Goal: Information Seeking & Learning: Learn about a topic

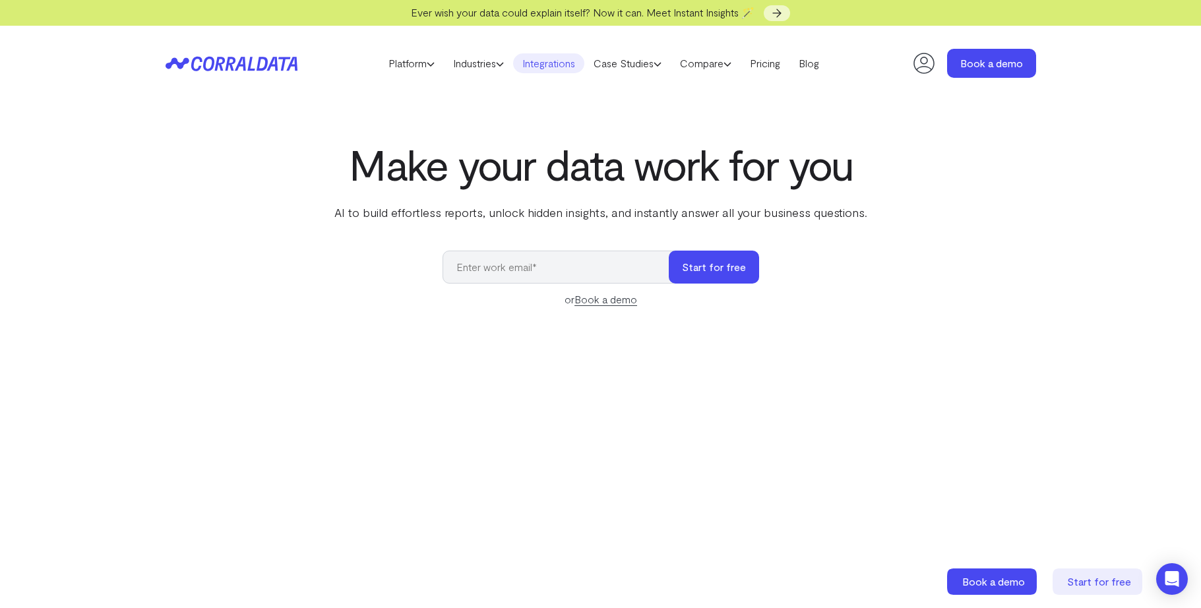
click at [572, 65] on link "Integrations" at bounding box center [548, 63] width 71 height 20
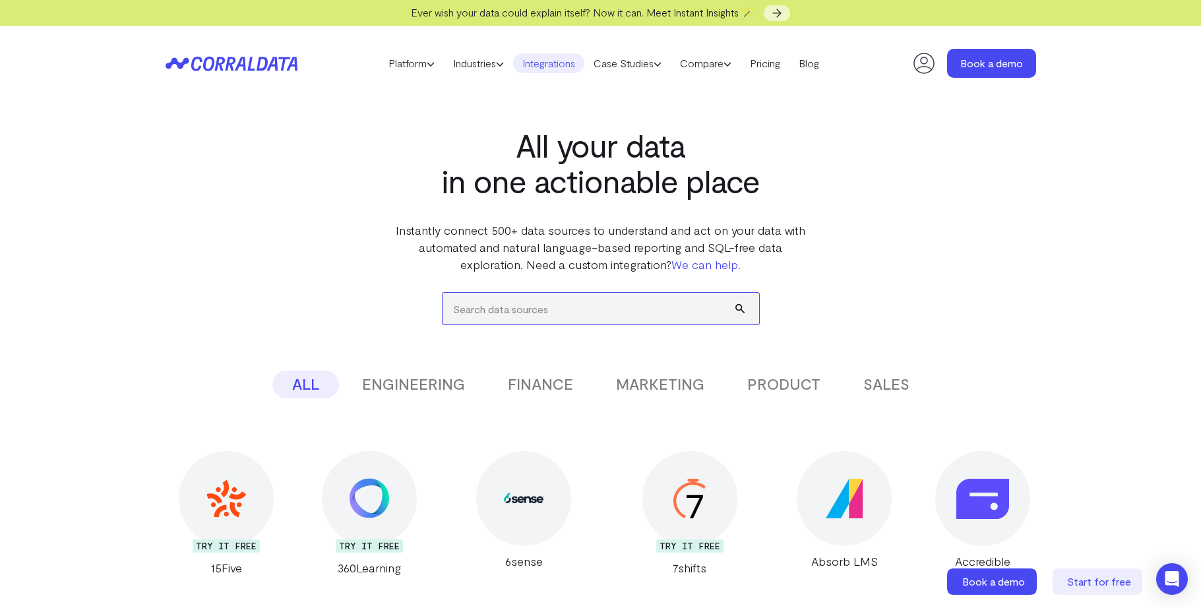
click at [583, 305] on input "search" at bounding box center [601, 309] width 317 height 32
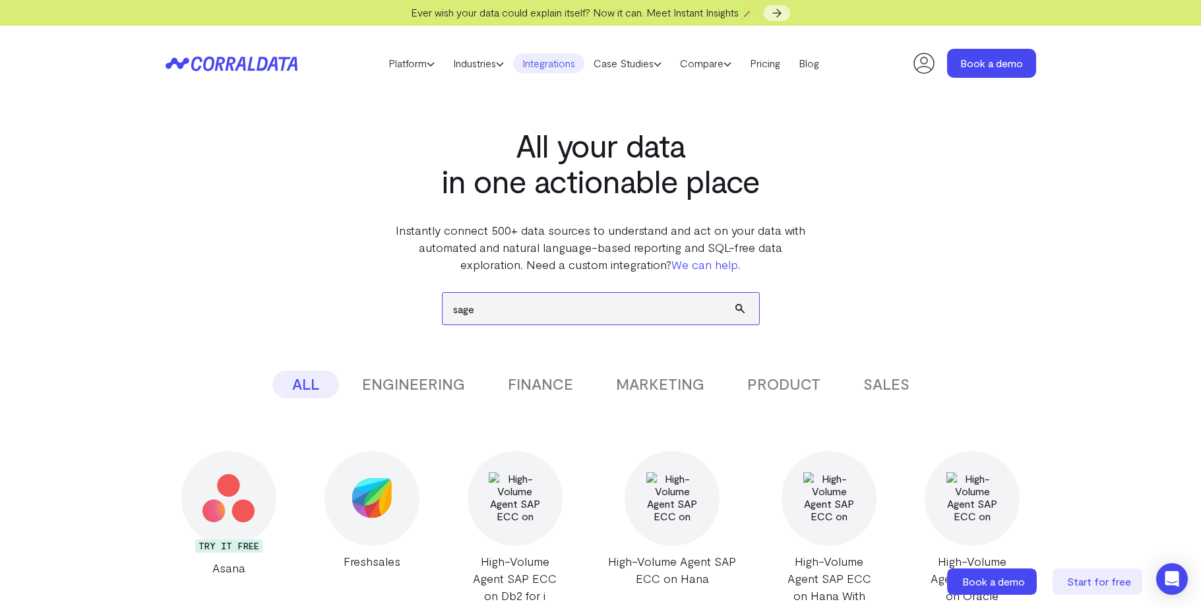
click at [735, 293] on button "submit" at bounding box center [747, 309] width 24 height 32
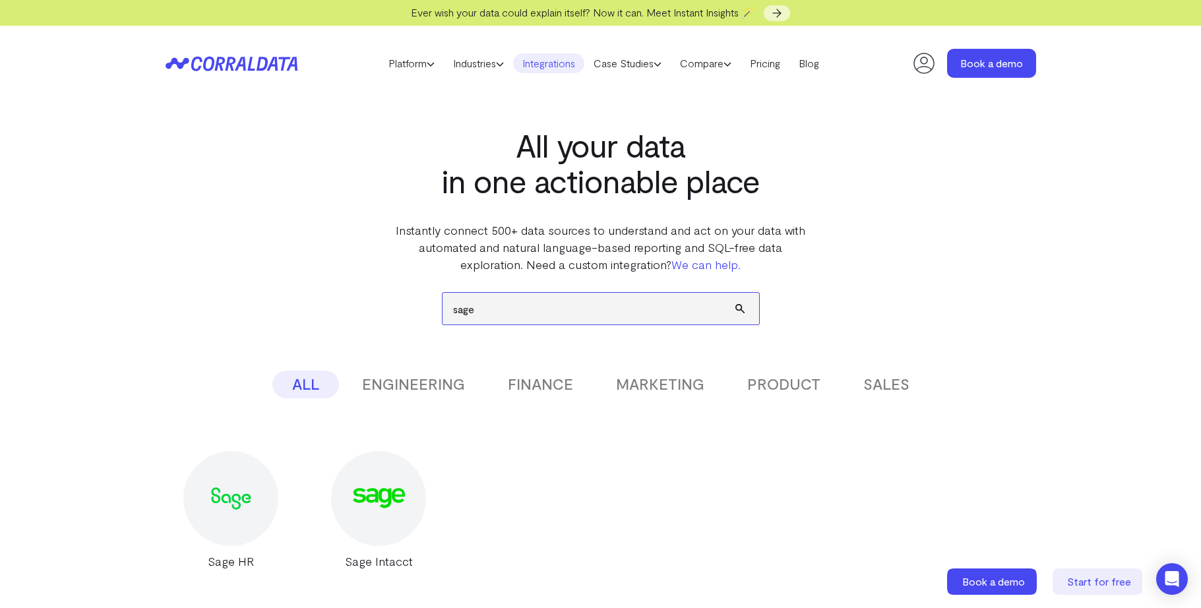
click at [582, 305] on input "sage" at bounding box center [601, 309] width 317 height 32
type input "simple"
click at [735, 293] on button "submit" at bounding box center [747, 309] width 24 height 32
click at [487, 315] on input "simple" at bounding box center [601, 309] width 317 height 32
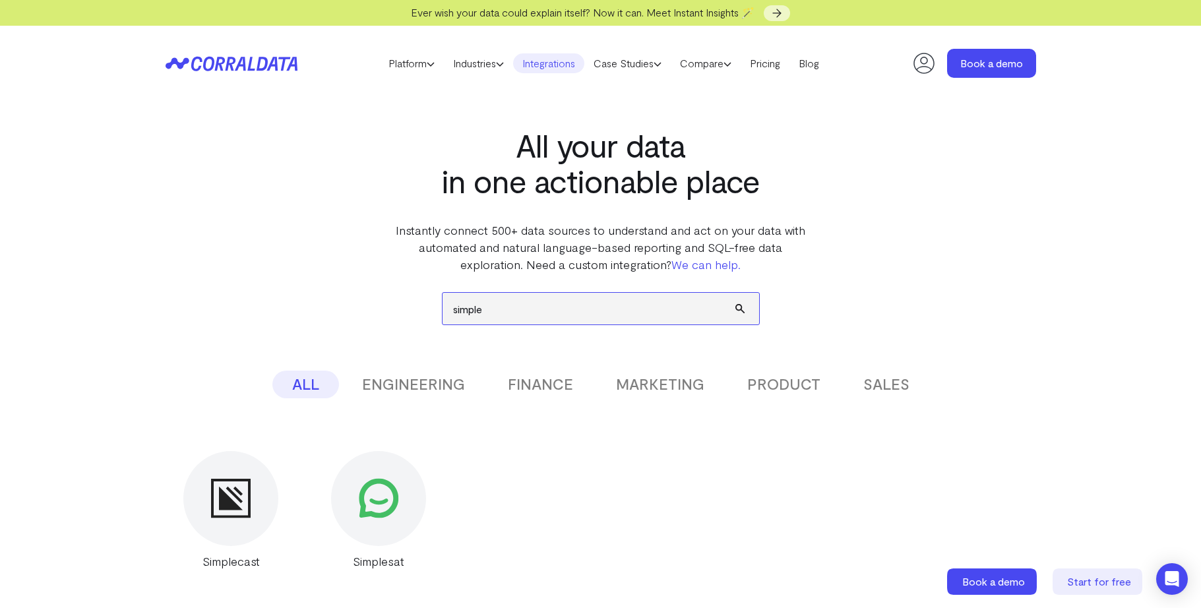
click at [487, 315] on input "simple" at bounding box center [601, 309] width 317 height 32
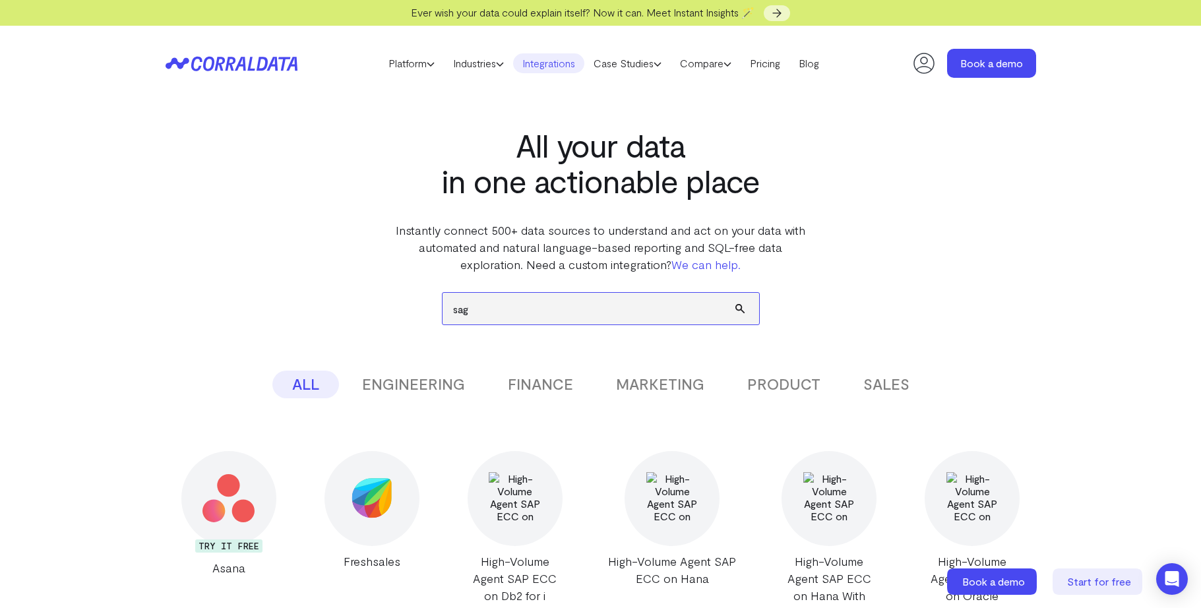
type input "sage"
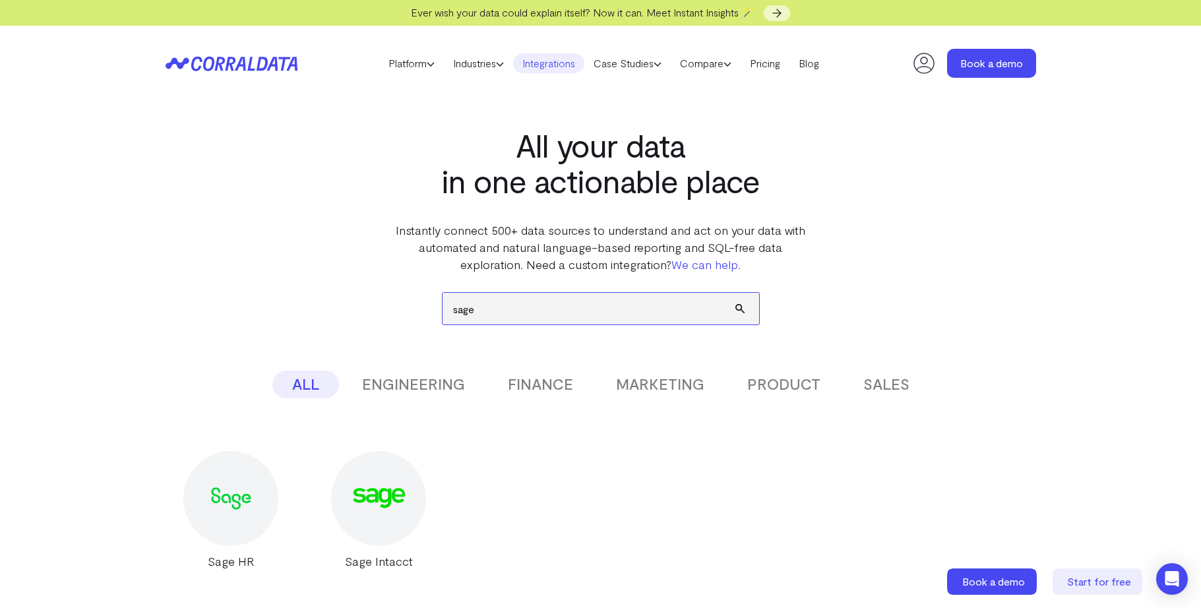
click at [497, 309] on input "sage" at bounding box center [601, 309] width 317 height 32
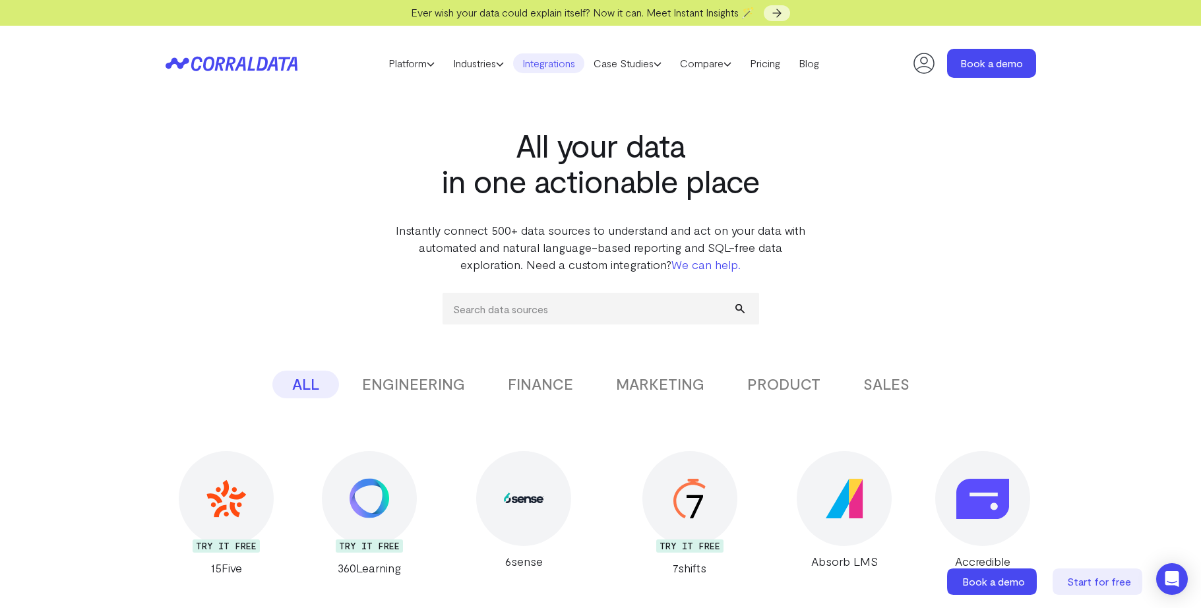
click at [468, 215] on section "All your data in one actionable place Instantly connect 500+ data sources to un…" at bounding box center [600, 187] width 415 height 172
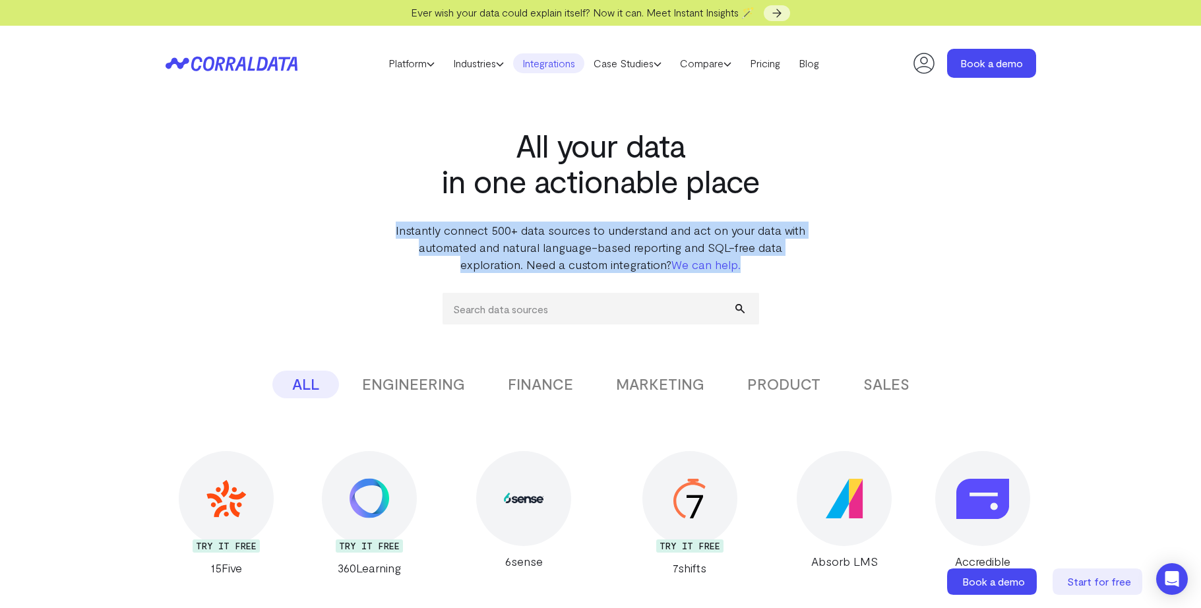
click at [468, 215] on section "All your data in one actionable place Instantly connect 500+ data sources to un…" at bounding box center [600, 187] width 415 height 172
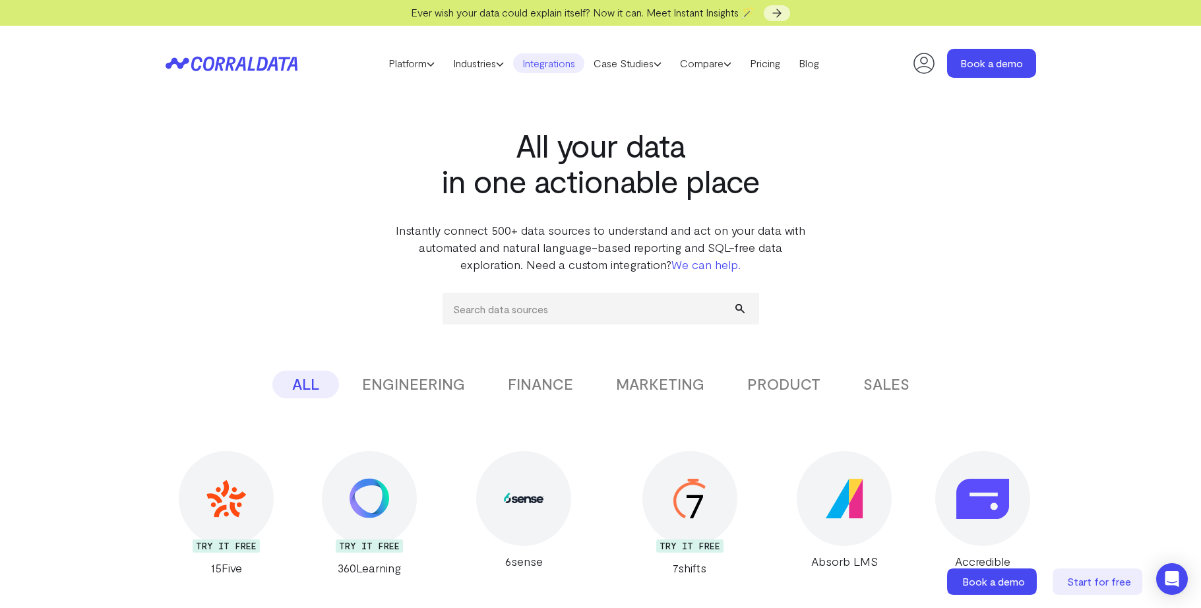
click at [481, 178] on h1 "All your data in one actionable place" at bounding box center [600, 162] width 415 height 71
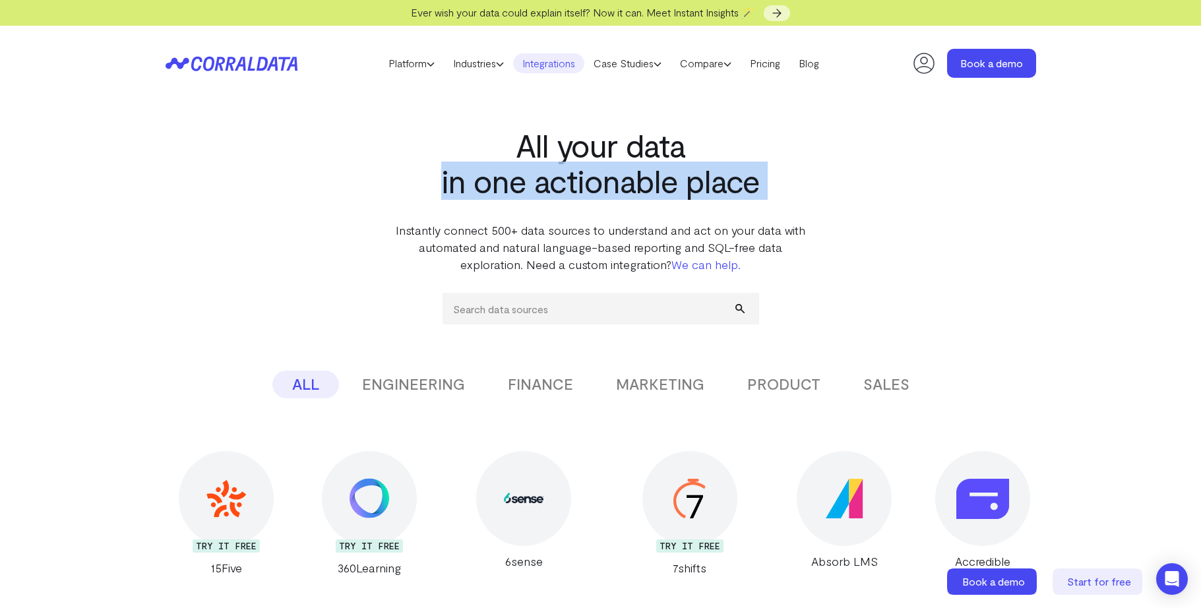
click at [481, 178] on h1 "All your data in one actionable place" at bounding box center [600, 162] width 415 height 71
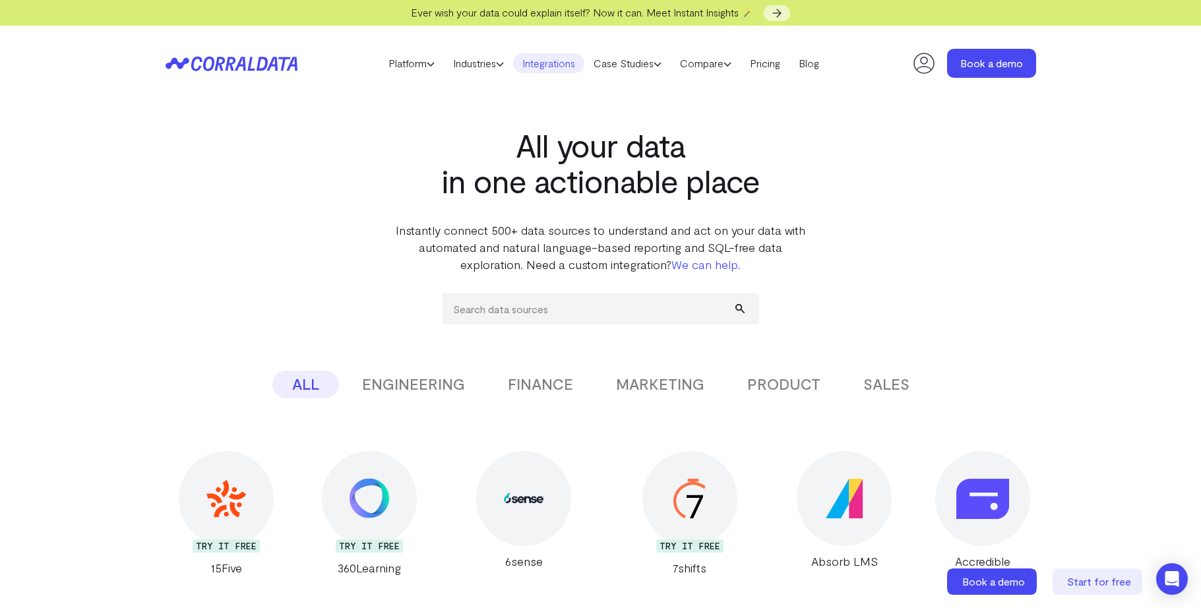
click at [522, 144] on h1 "All your data in one actionable place" at bounding box center [600, 162] width 415 height 71
click at [529, 142] on h1 "All your data in one actionable place" at bounding box center [600, 162] width 415 height 71
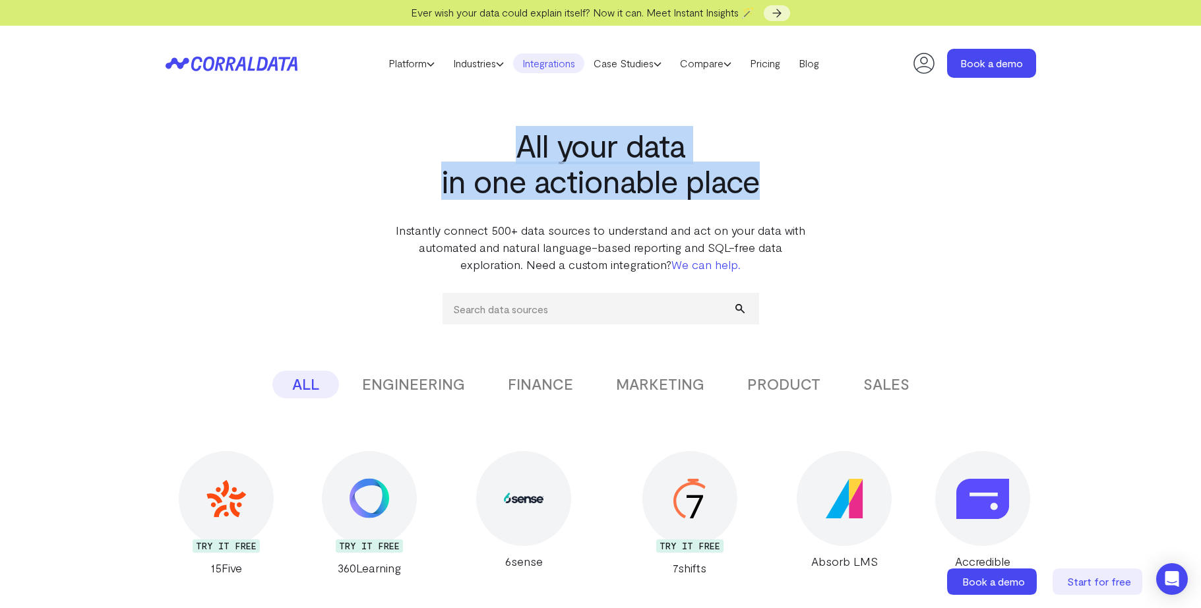
drag, startPoint x: 510, startPoint y: 142, endPoint x: 789, endPoint y: 191, distance: 283.2
click at [789, 191] on h1 "All your data in one actionable place" at bounding box center [600, 162] width 415 height 71
click at [790, 191] on h1 "All your data in one actionable place" at bounding box center [600, 162] width 415 height 71
drag, startPoint x: 774, startPoint y: 189, endPoint x: 508, endPoint y: 137, distance: 270.8
click at [508, 137] on h1 "All your data in one actionable place" at bounding box center [600, 162] width 415 height 71
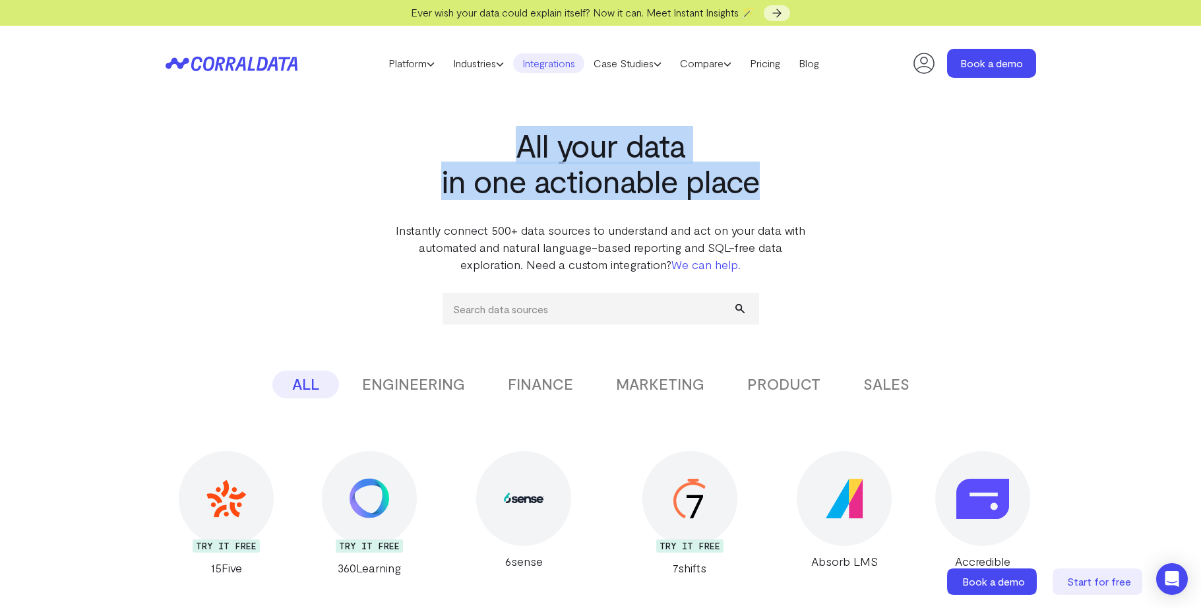
drag, startPoint x: 508, startPoint y: 137, endPoint x: 780, endPoint y: 181, distance: 275.4
click at [780, 181] on h1 "All your data in one actionable place" at bounding box center [600, 162] width 415 height 71
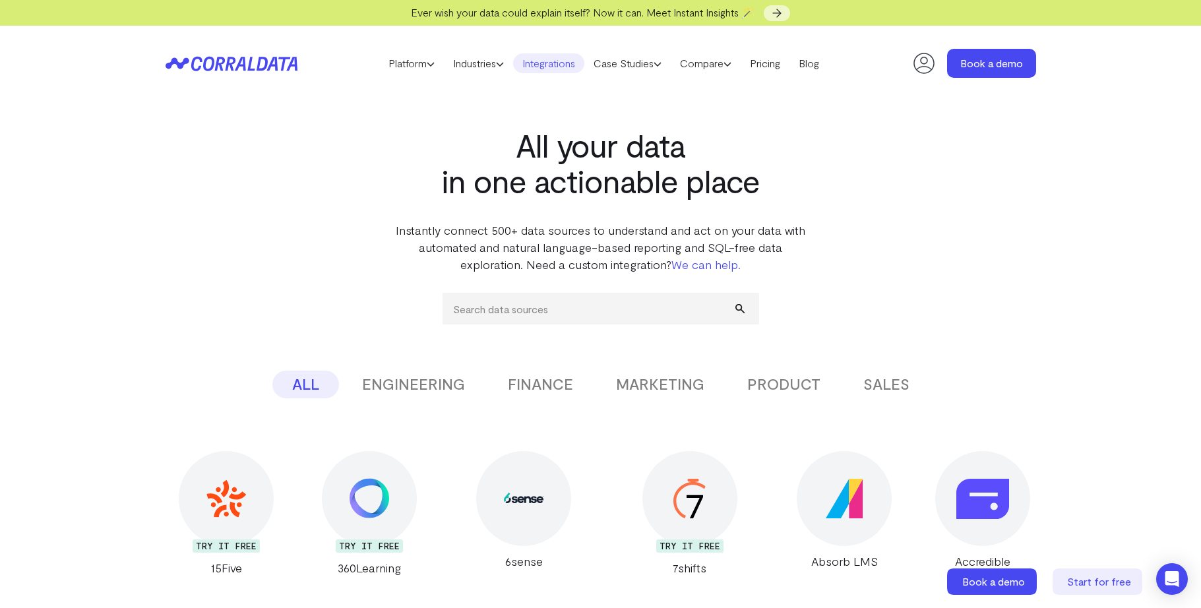
click at [780, 181] on h1 "All your data in one actionable place" at bounding box center [600, 162] width 415 height 71
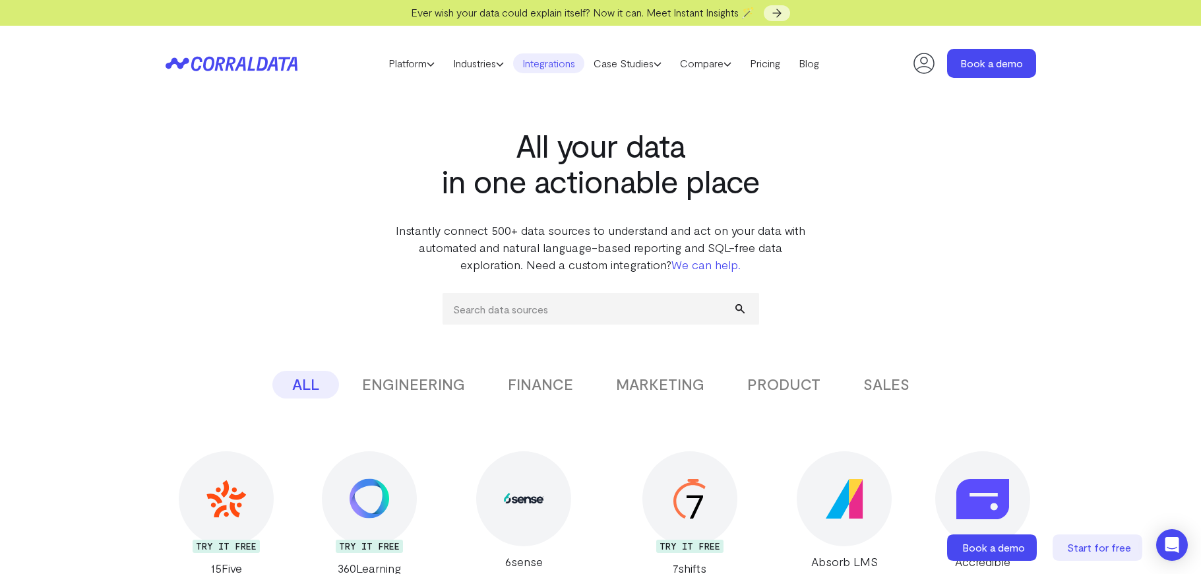
click at [227, 63] on icon at bounding box center [223, 63] width 64 height 15
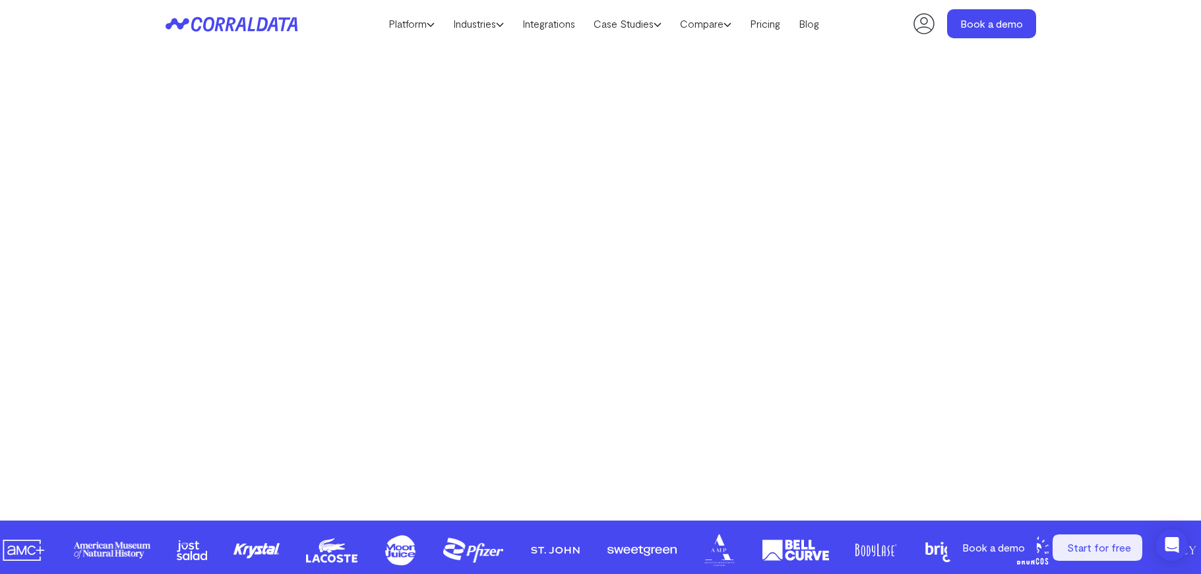
scroll to position [239, 0]
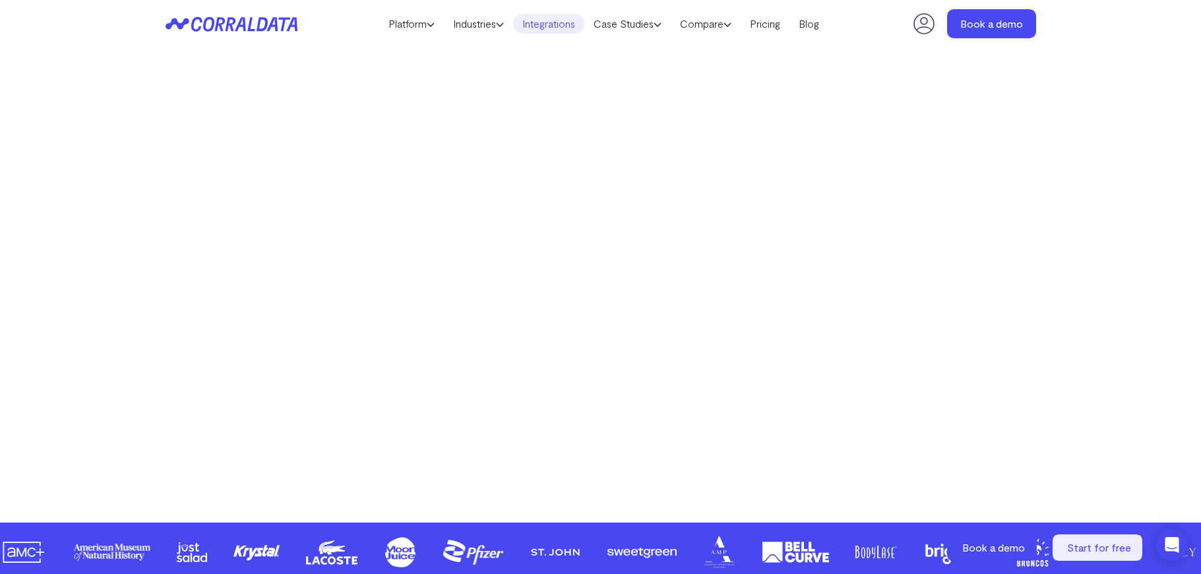
click at [557, 24] on link "Integrations" at bounding box center [548, 24] width 71 height 20
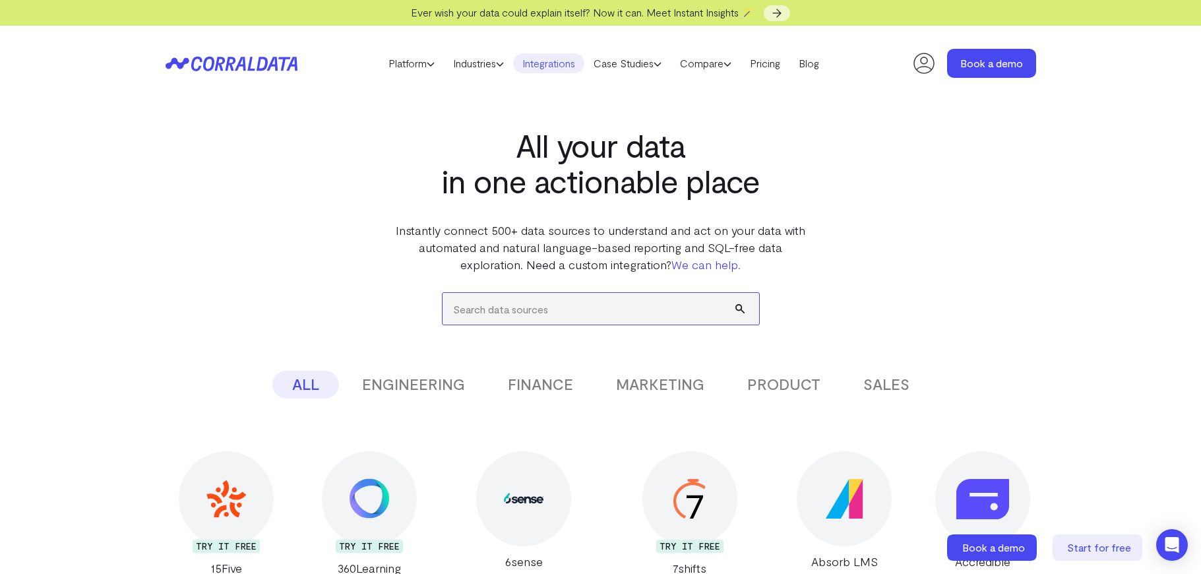
click at [558, 301] on input "search" at bounding box center [601, 309] width 317 height 32
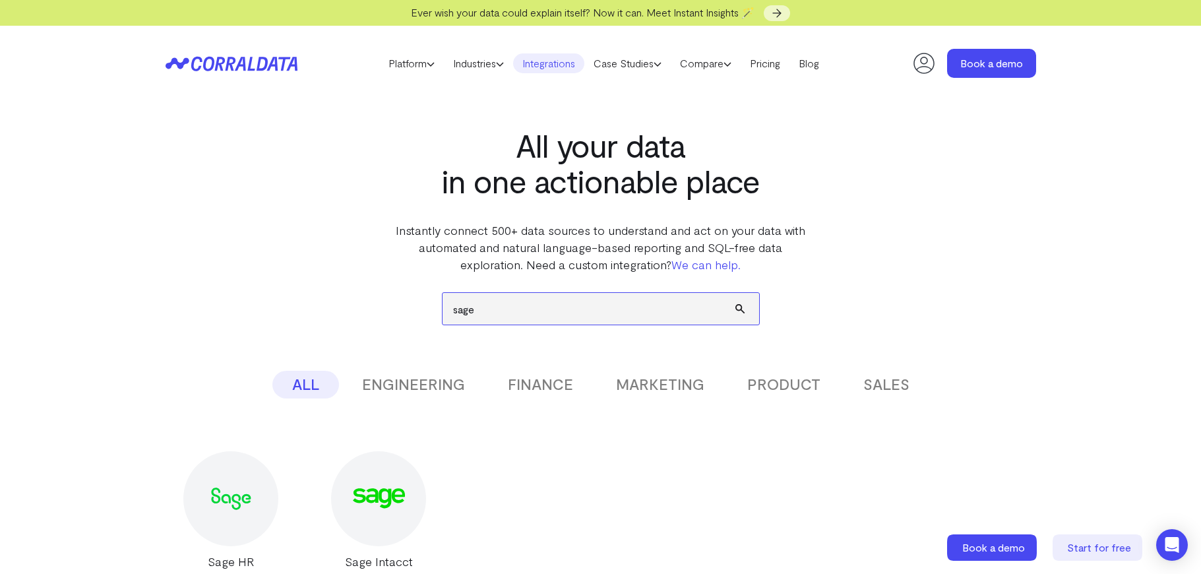
type input "sage"
click at [735, 293] on button "submit" at bounding box center [747, 309] width 24 height 32
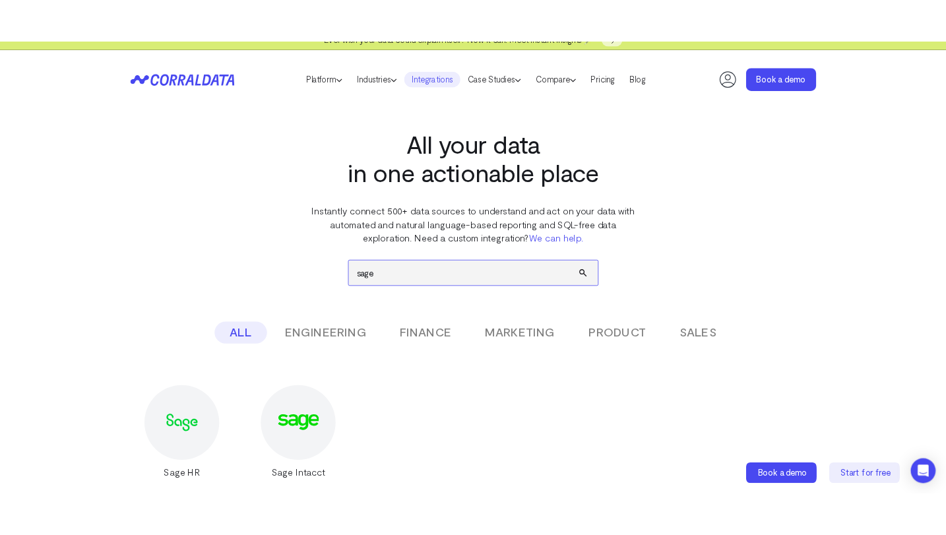
scroll to position [29, 0]
